Goal: Task Accomplishment & Management: Complete application form

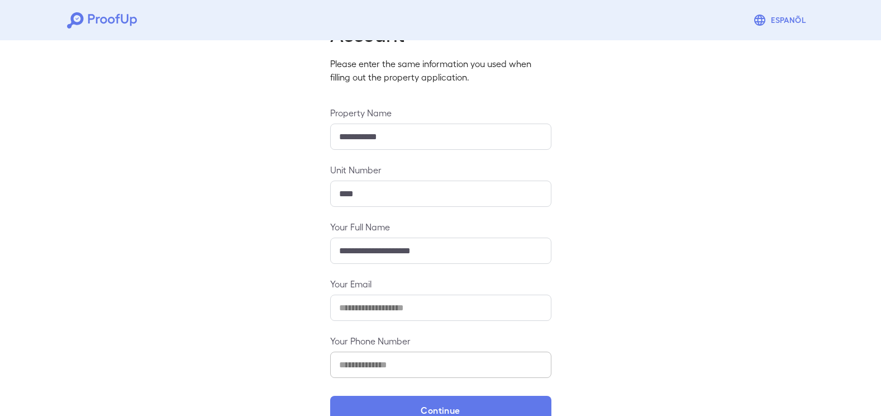
scroll to position [90, 0]
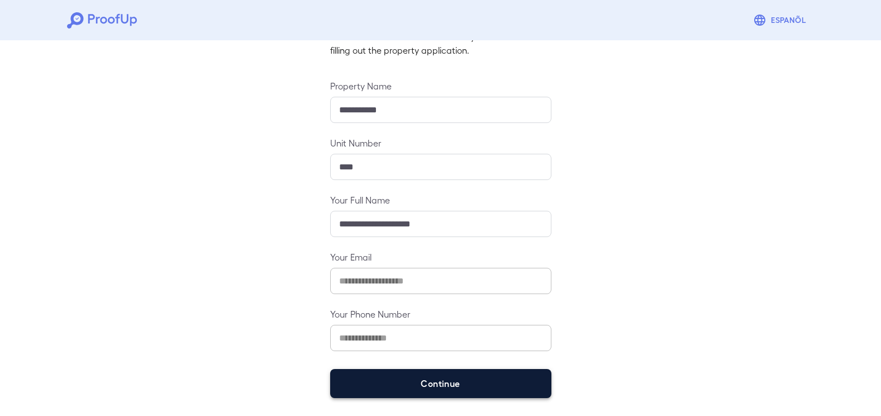
click at [438, 381] on button "Continue" at bounding box center [440, 383] width 221 height 29
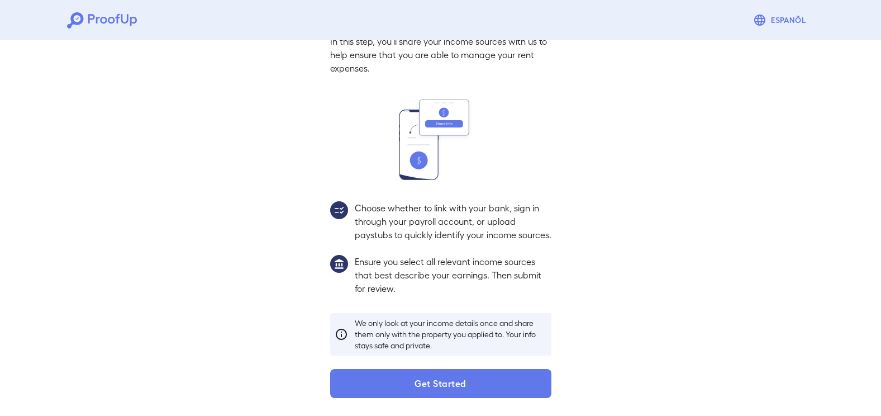
scroll to position [75, 0]
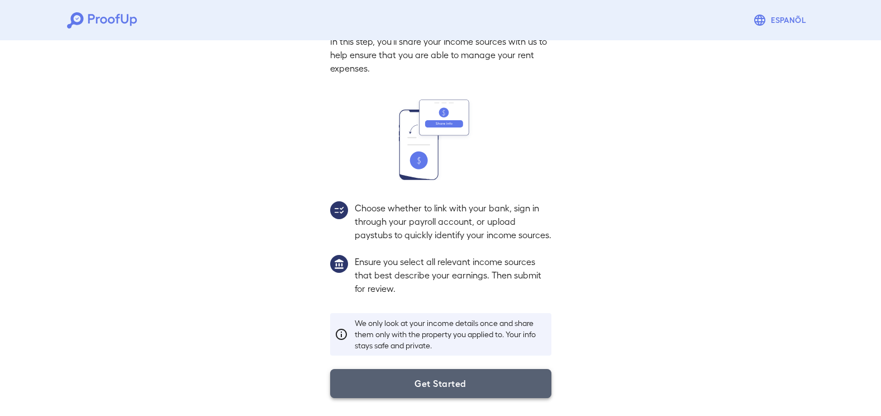
click at [424, 387] on button "Get Started" at bounding box center [440, 383] width 221 height 29
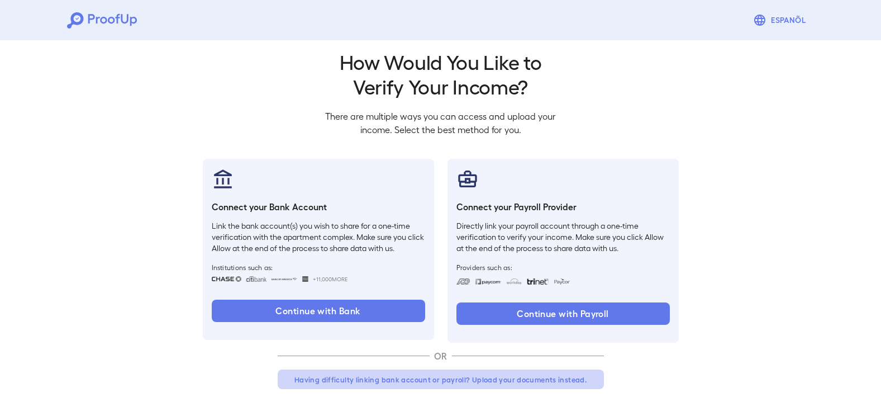
click at [411, 384] on button "Having difficulty linking bank account or payroll? Upload your documents instea…" at bounding box center [441, 379] width 326 height 20
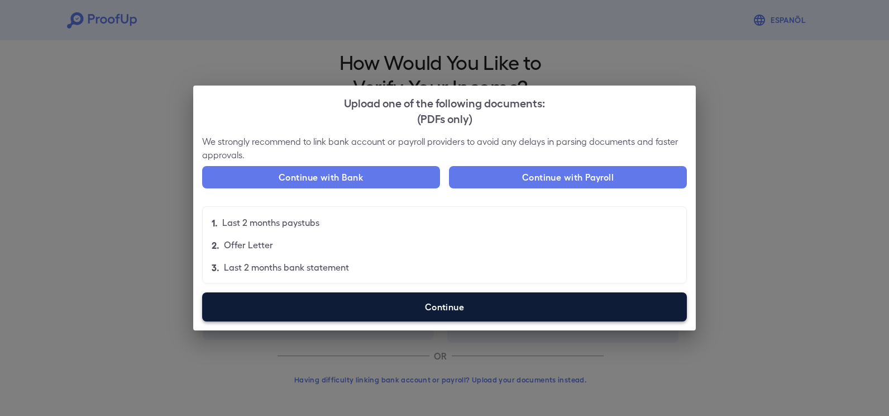
click at [389, 316] on label "Continue" at bounding box center [444, 306] width 485 height 29
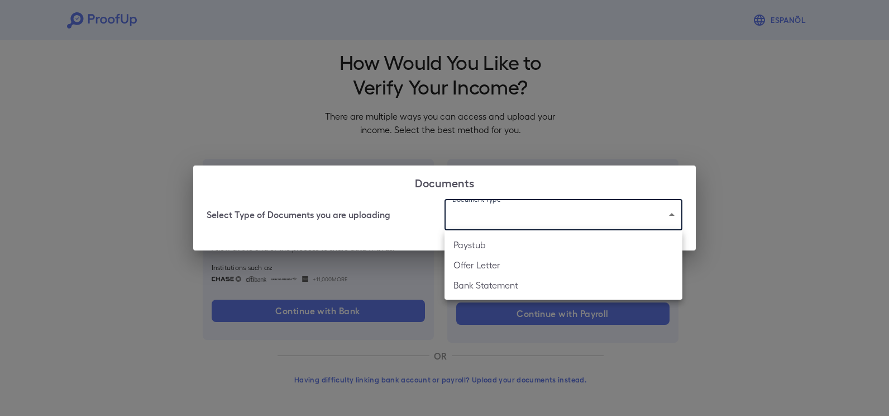
click at [471, 222] on body "Espanõl Go back How Would You Like to Verify Your Income? There are multiple wa…" at bounding box center [444, 202] width 889 height 427
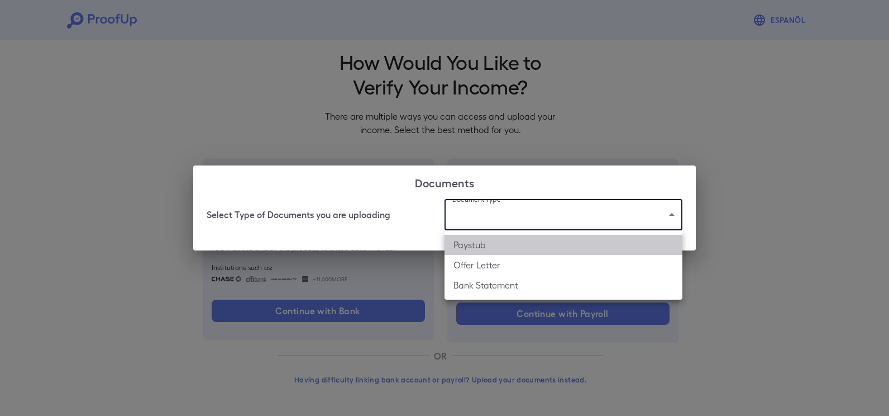
click at [479, 242] on li "Paystub" at bounding box center [564, 245] width 238 height 20
type input "*******"
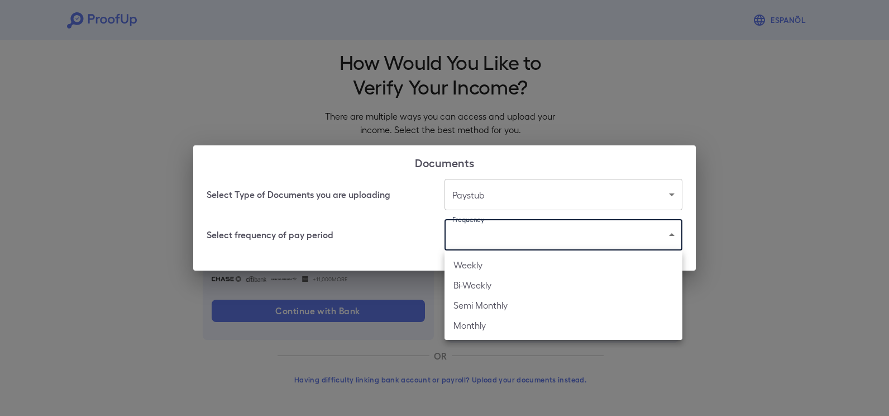
click at [503, 240] on body "Espanõl Go back How Would You Like to Verify Your Income? There are multiple wa…" at bounding box center [444, 202] width 889 height 427
click at [503, 282] on li "Bi-Weekly" at bounding box center [564, 285] width 238 height 20
type input "*********"
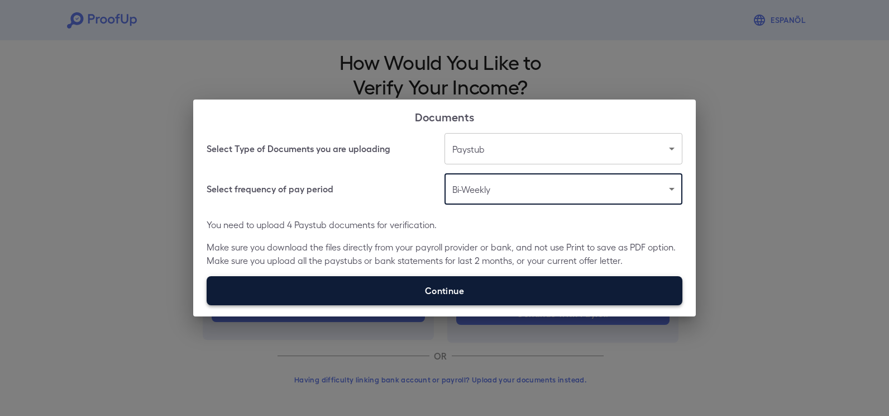
click at [503, 279] on label "Continue" at bounding box center [445, 290] width 476 height 29
click at [207, 304] on input "Continue" at bounding box center [207, 304] width 1 height 1
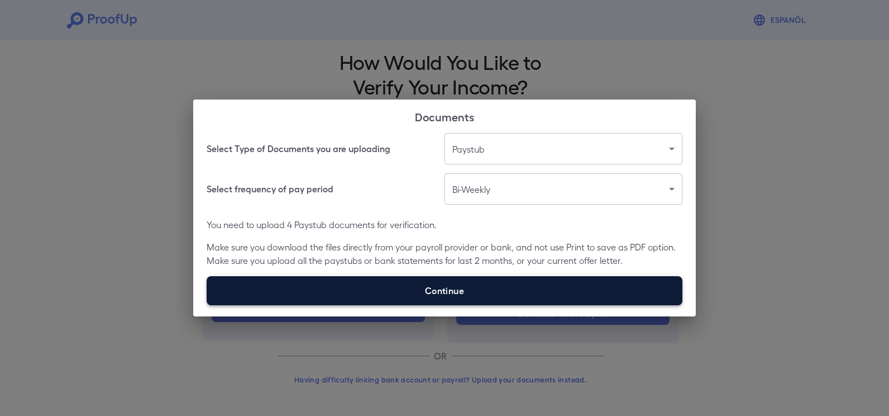
type input "**********"
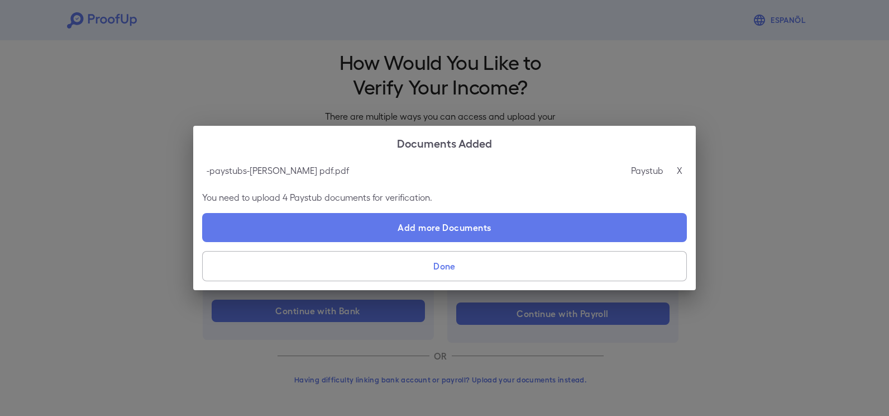
click at [453, 273] on button "Done" at bounding box center [444, 266] width 485 height 30
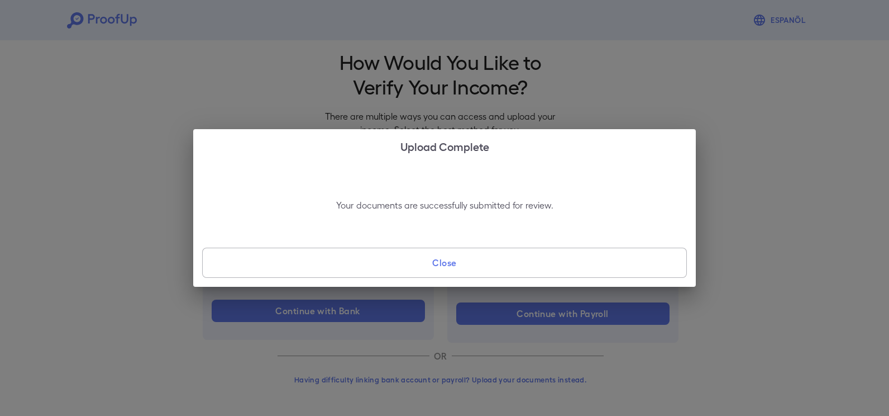
click at [454, 268] on button "Close" at bounding box center [444, 262] width 485 height 30
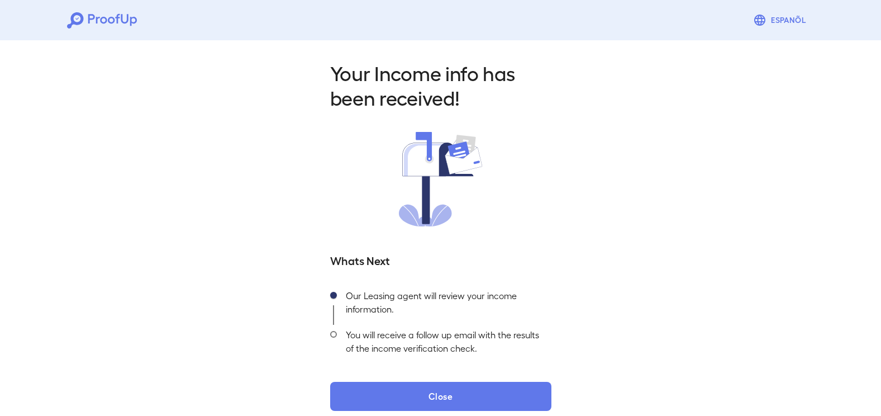
click at [80, 19] on icon at bounding box center [102, 20] width 70 height 16
